Goal: Check status

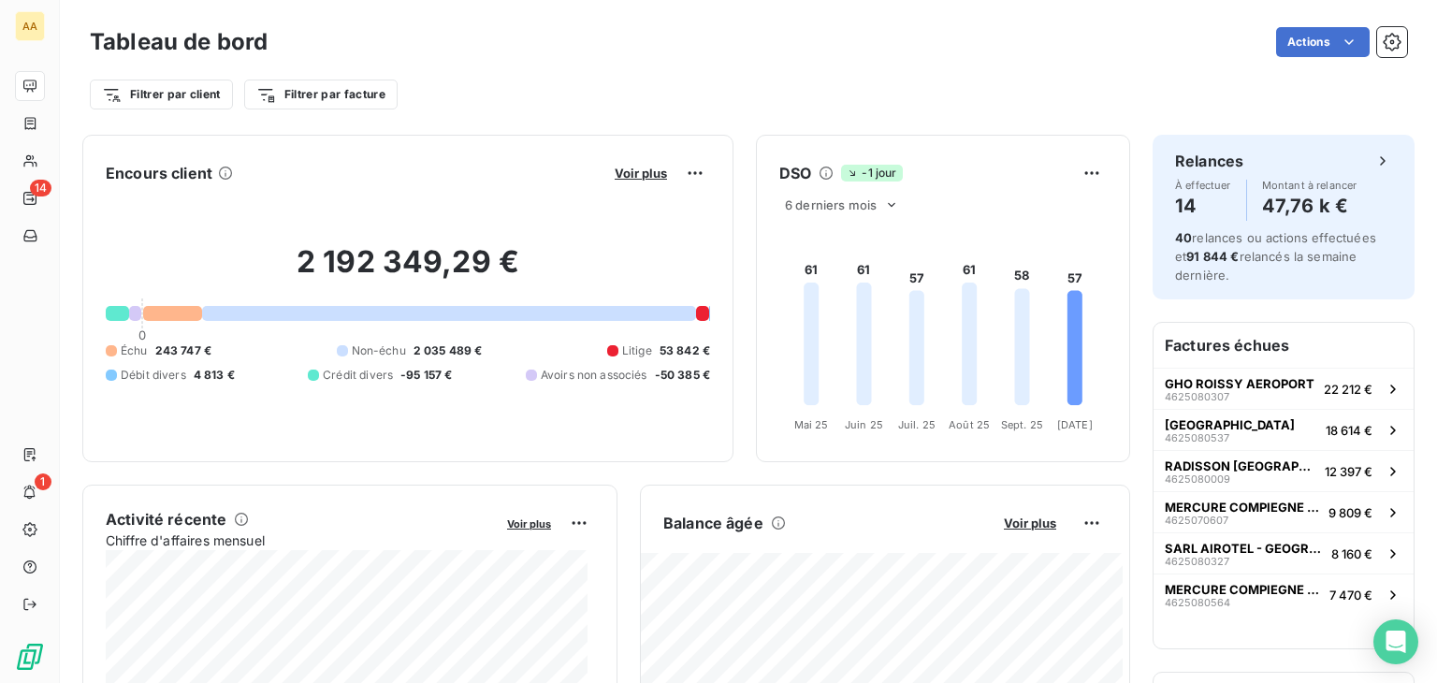
click at [630, 244] on h2 "2 192 349,29 €" at bounding box center [408, 271] width 604 height 56
click at [702, 65] on div "Filtrer par client Filtrer par facture" at bounding box center [748, 87] width 1317 height 51
click at [670, 241] on div "2 192 349,29 € 0 Échu 243 747 € Non-échu 2 035 489 € Litige 53 842 € Débit dive…" at bounding box center [408, 313] width 604 height 251
click at [613, 249] on h2 "2 192 349,29 €" at bounding box center [408, 271] width 604 height 56
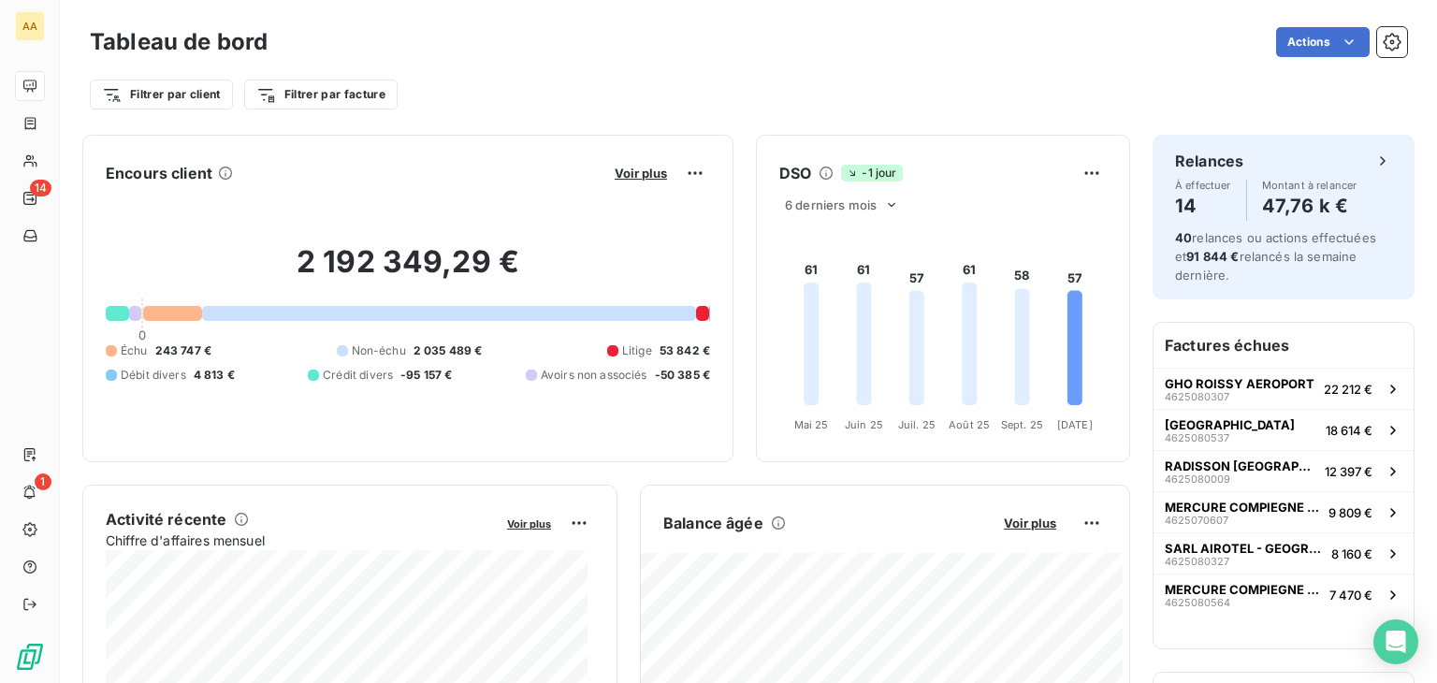
click at [613, 249] on h2 "2 192 349,29 €" at bounding box center [408, 271] width 604 height 56
click at [663, 250] on h2 "2 192 349,29 €" at bounding box center [408, 271] width 604 height 56
